Goal: Information Seeking & Learning: Learn about a topic

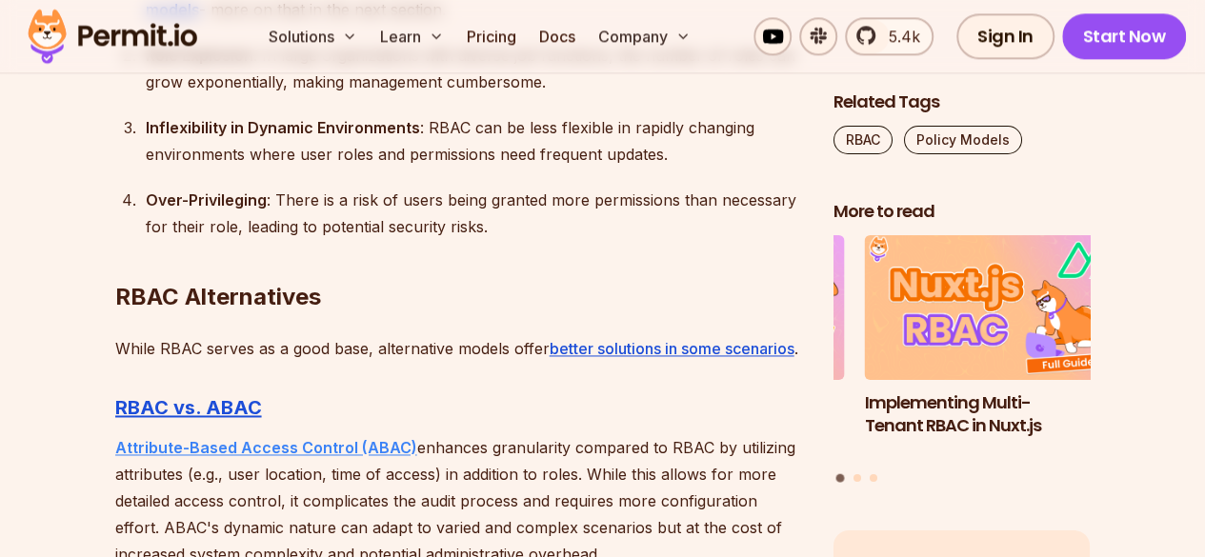
scroll to position [5049, 0]
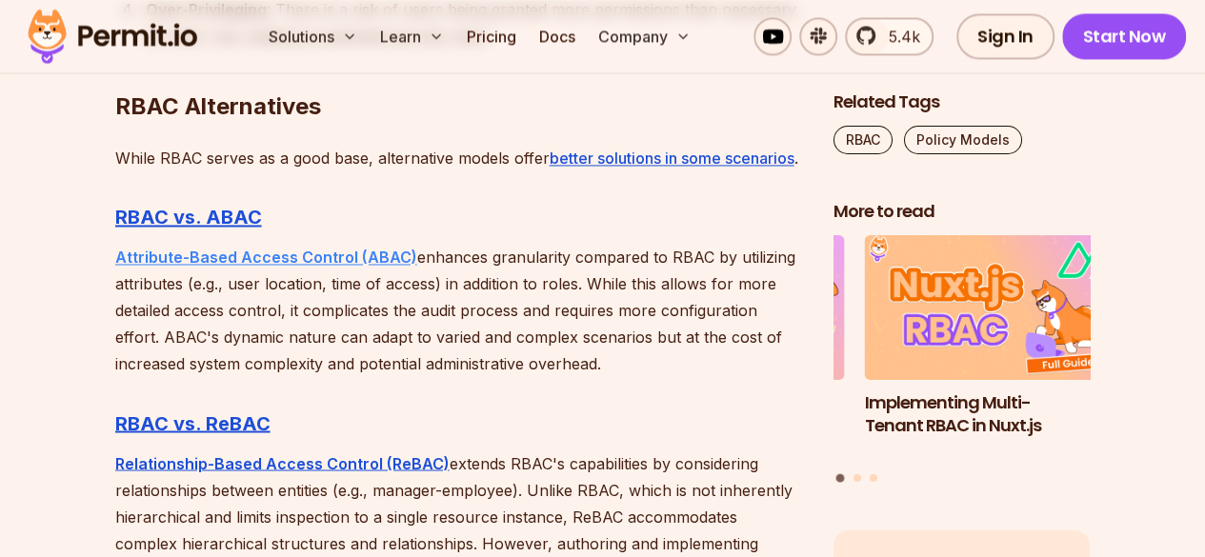
click at [314, 267] on strong "Attribute-Based Access Control (ABAC)" at bounding box center [266, 257] width 302 height 19
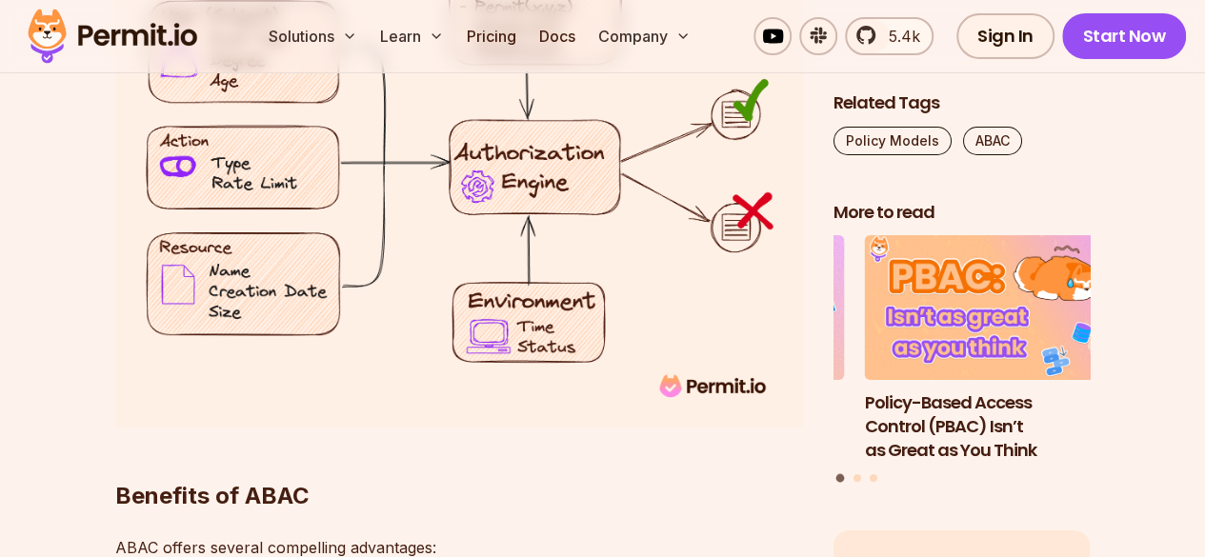
scroll to position [3715, 0]
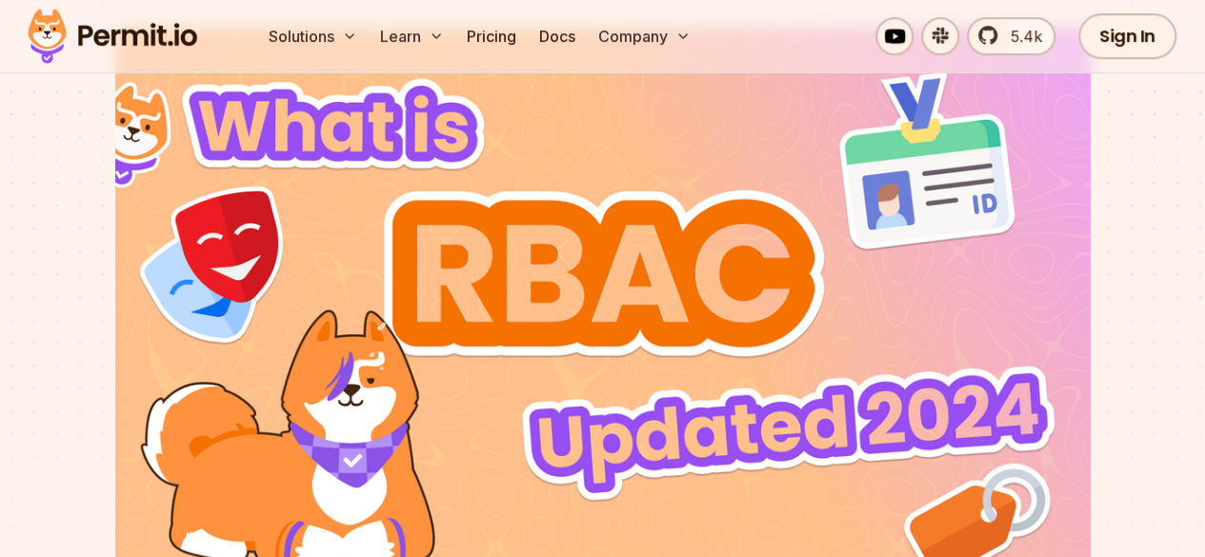
scroll to position [286, 0]
